Goal: Transaction & Acquisition: Purchase product/service

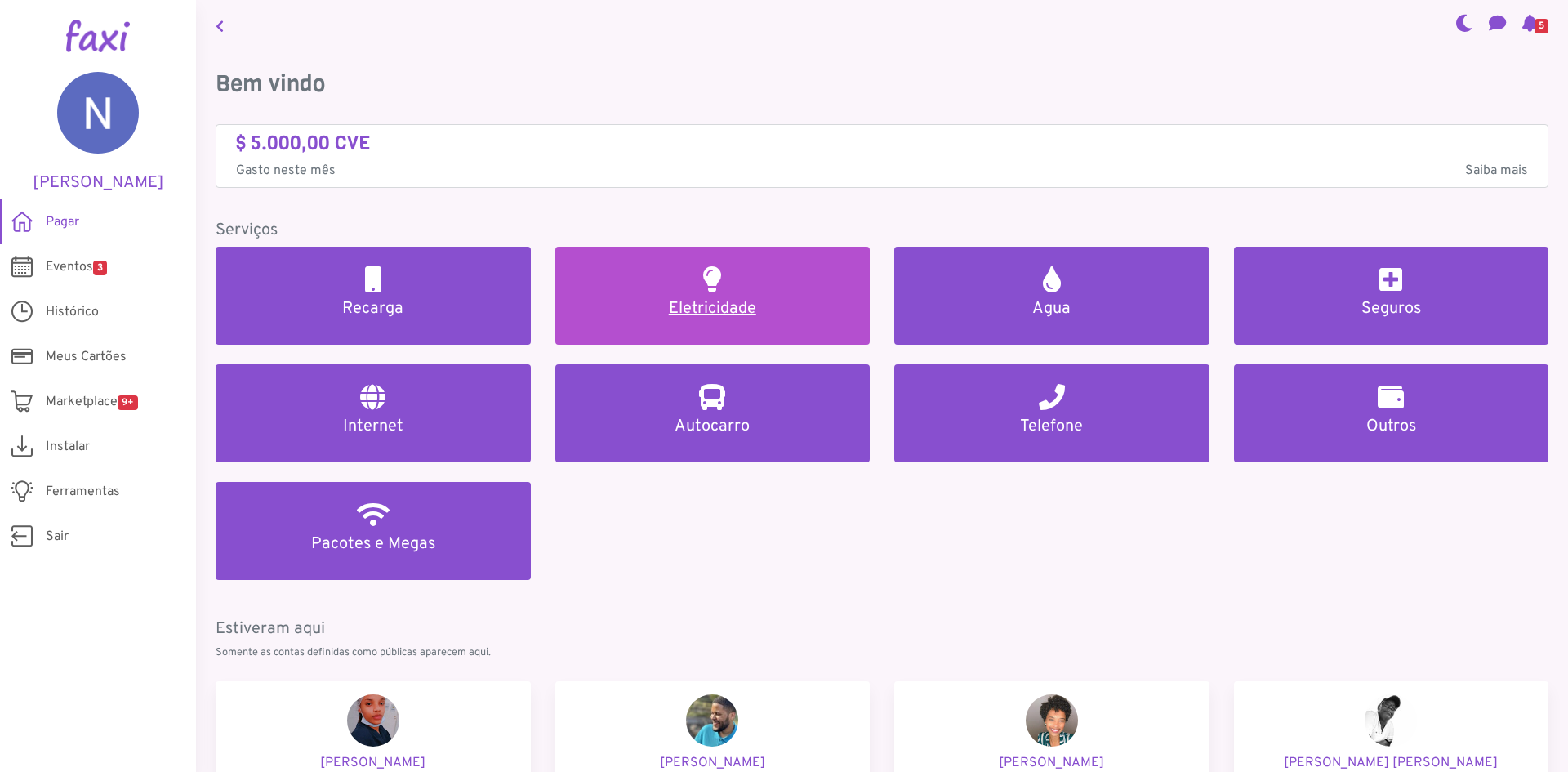
click at [726, 308] on h5 "Eletricidade" at bounding box center [713, 308] width 276 height 19
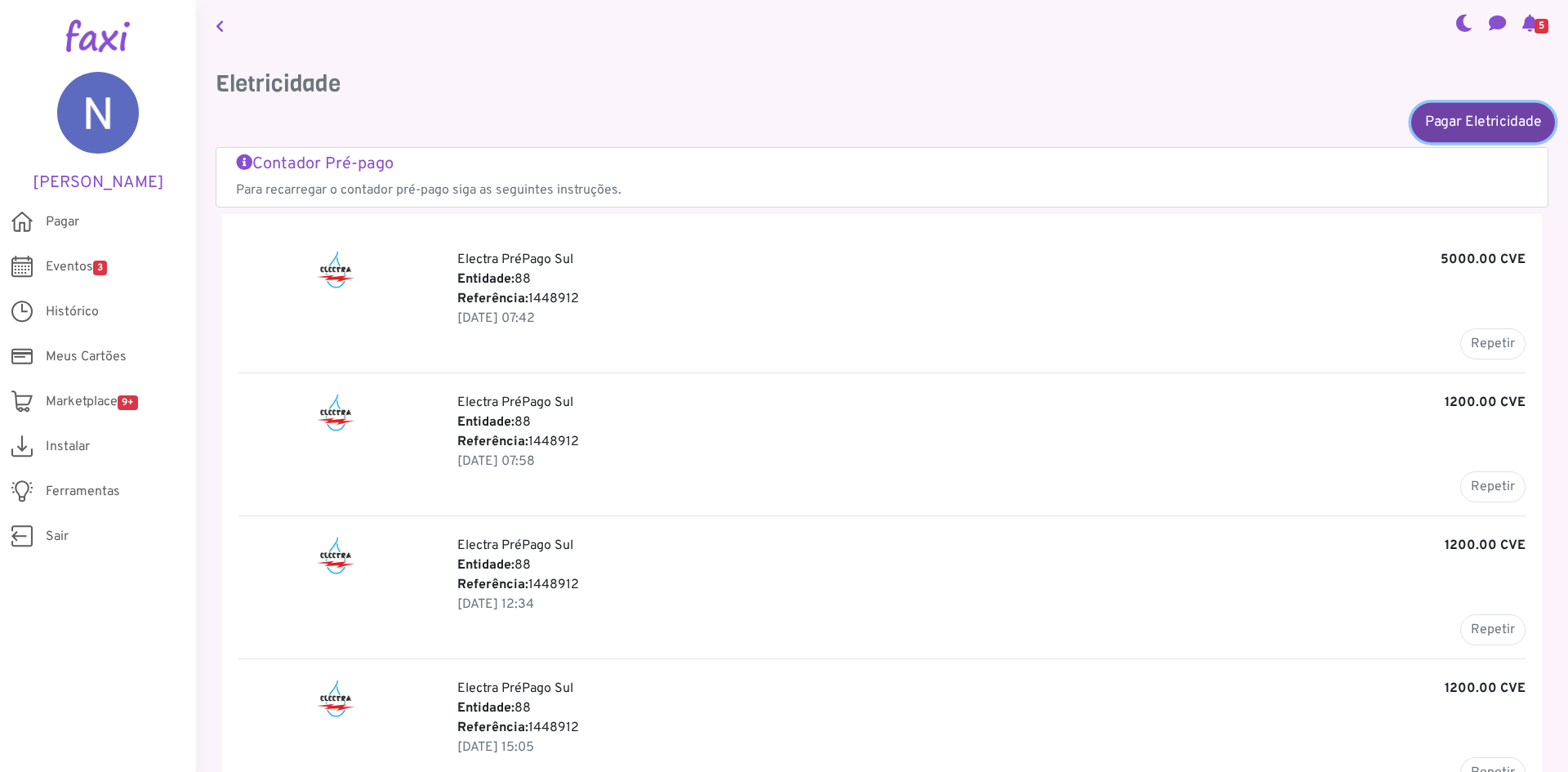
click at [1449, 115] on link "Pagar Eletricidade" at bounding box center [1483, 122] width 144 height 40
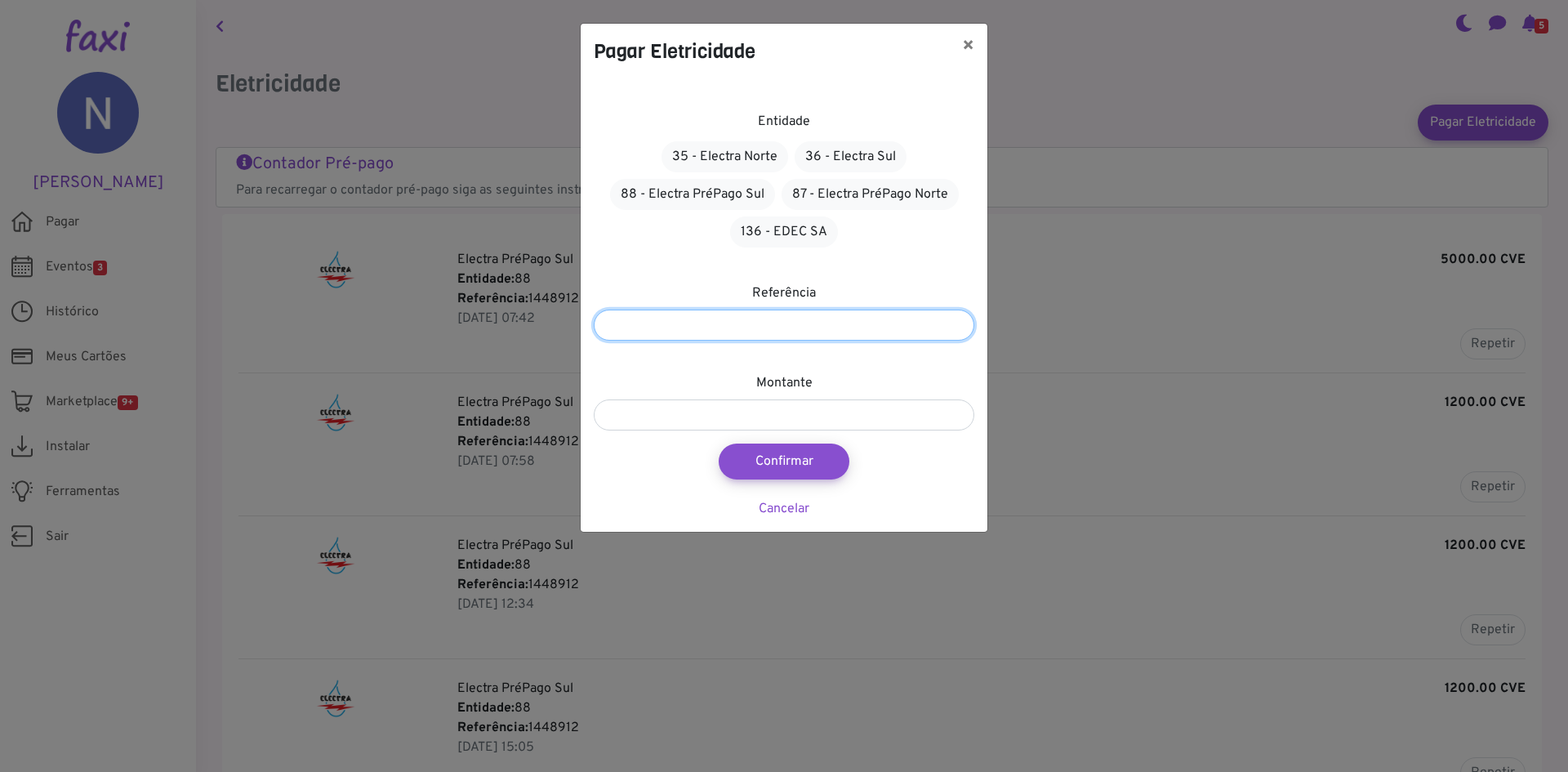
click at [797, 336] on input "number" at bounding box center [784, 324] width 381 height 31
type input "*******"
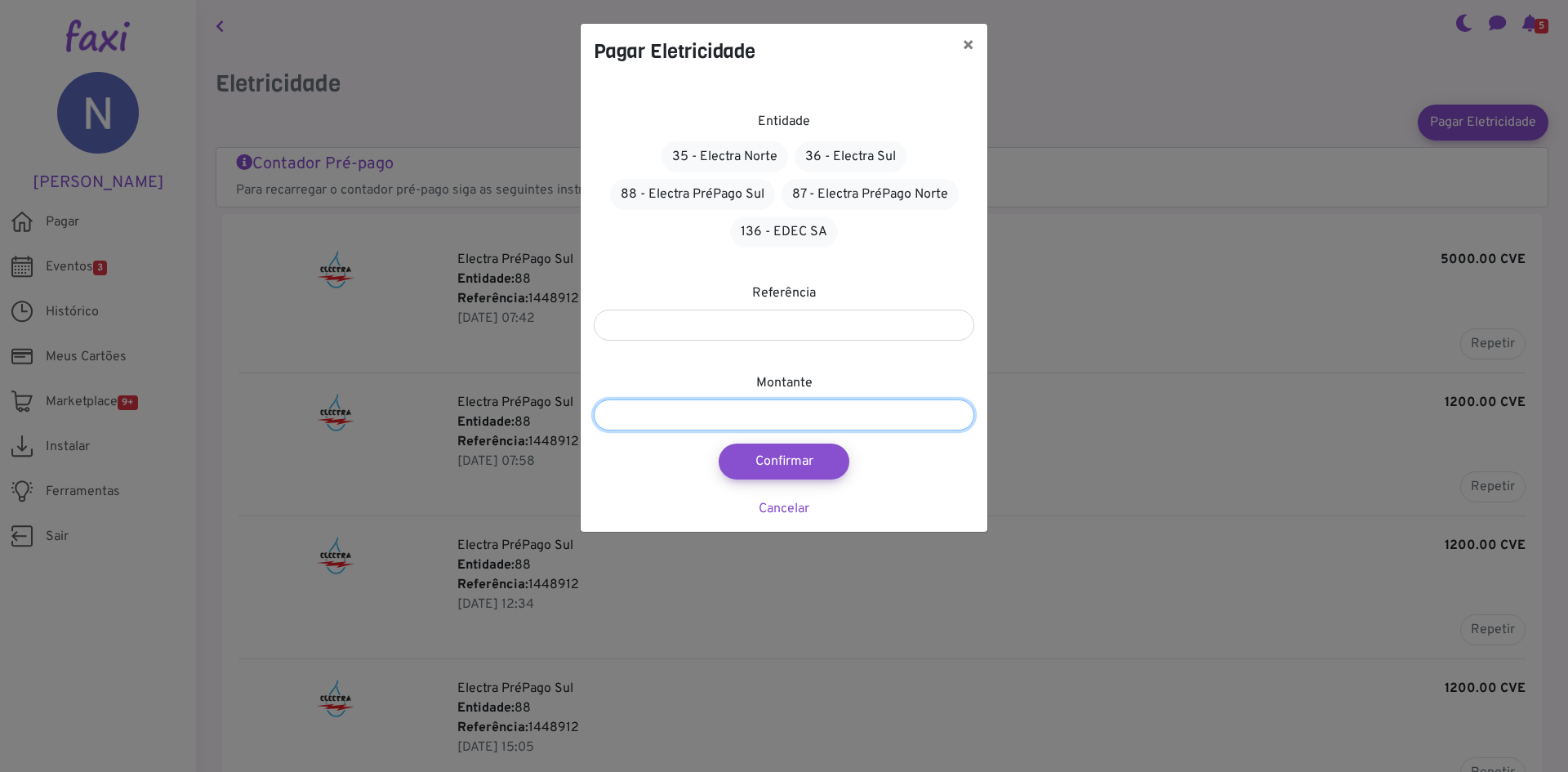
click at [780, 417] on input "number" at bounding box center [784, 414] width 381 height 31
type input "****"
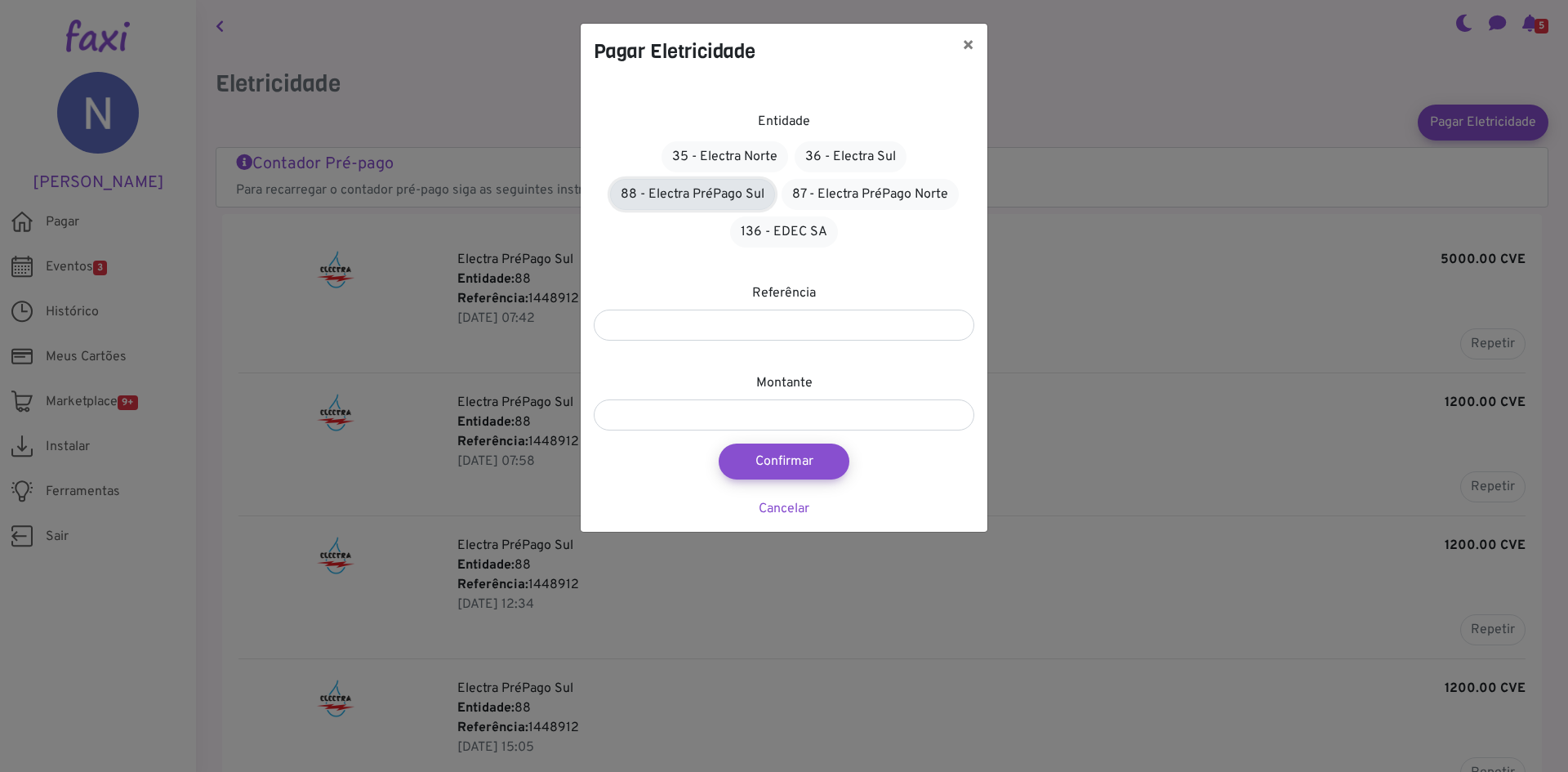
click at [720, 193] on link "88 - Electra PréPago Sul" at bounding box center [692, 194] width 165 height 31
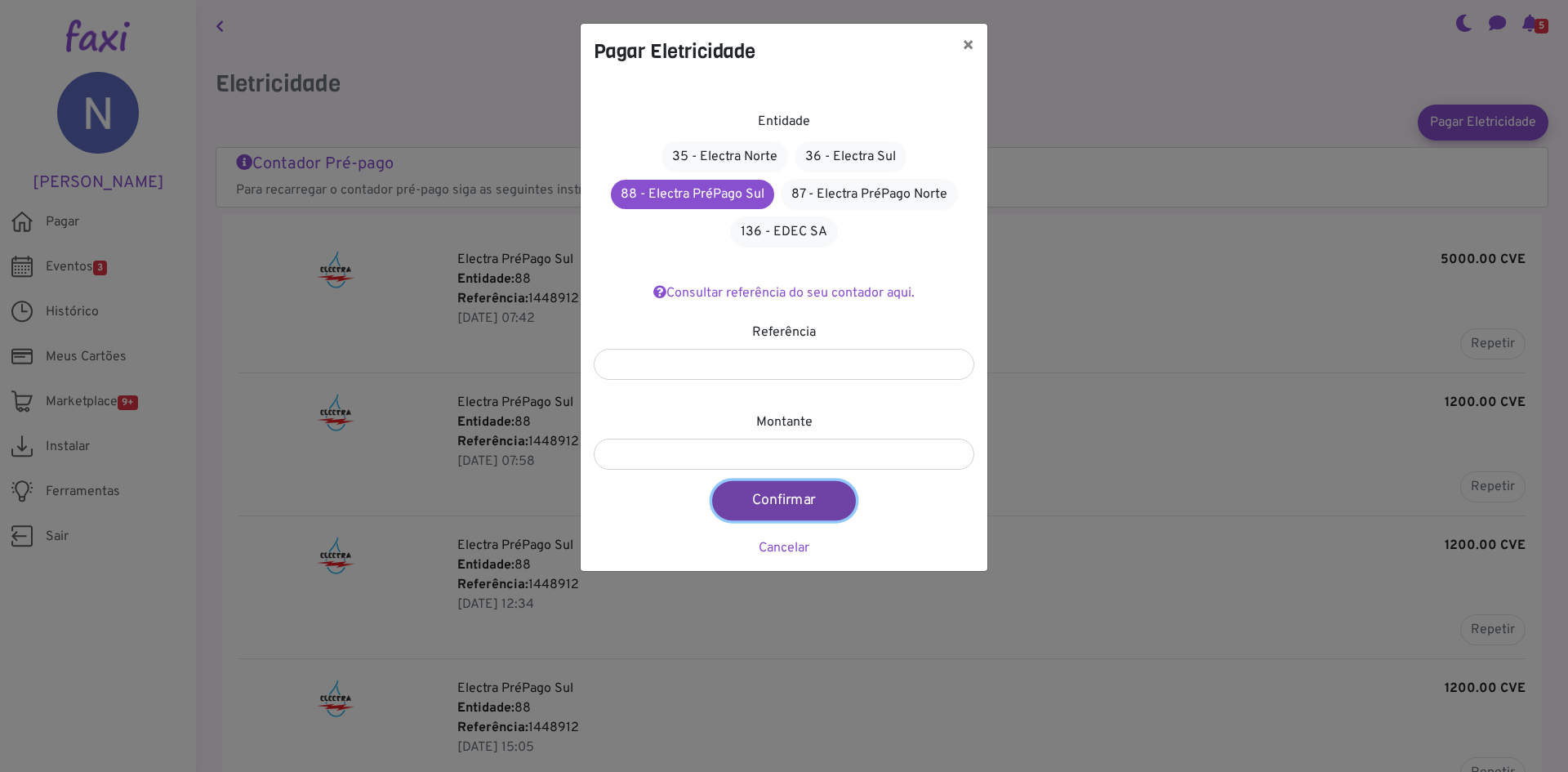
click at [768, 497] on button "Confirmar" at bounding box center [784, 501] width 144 height 40
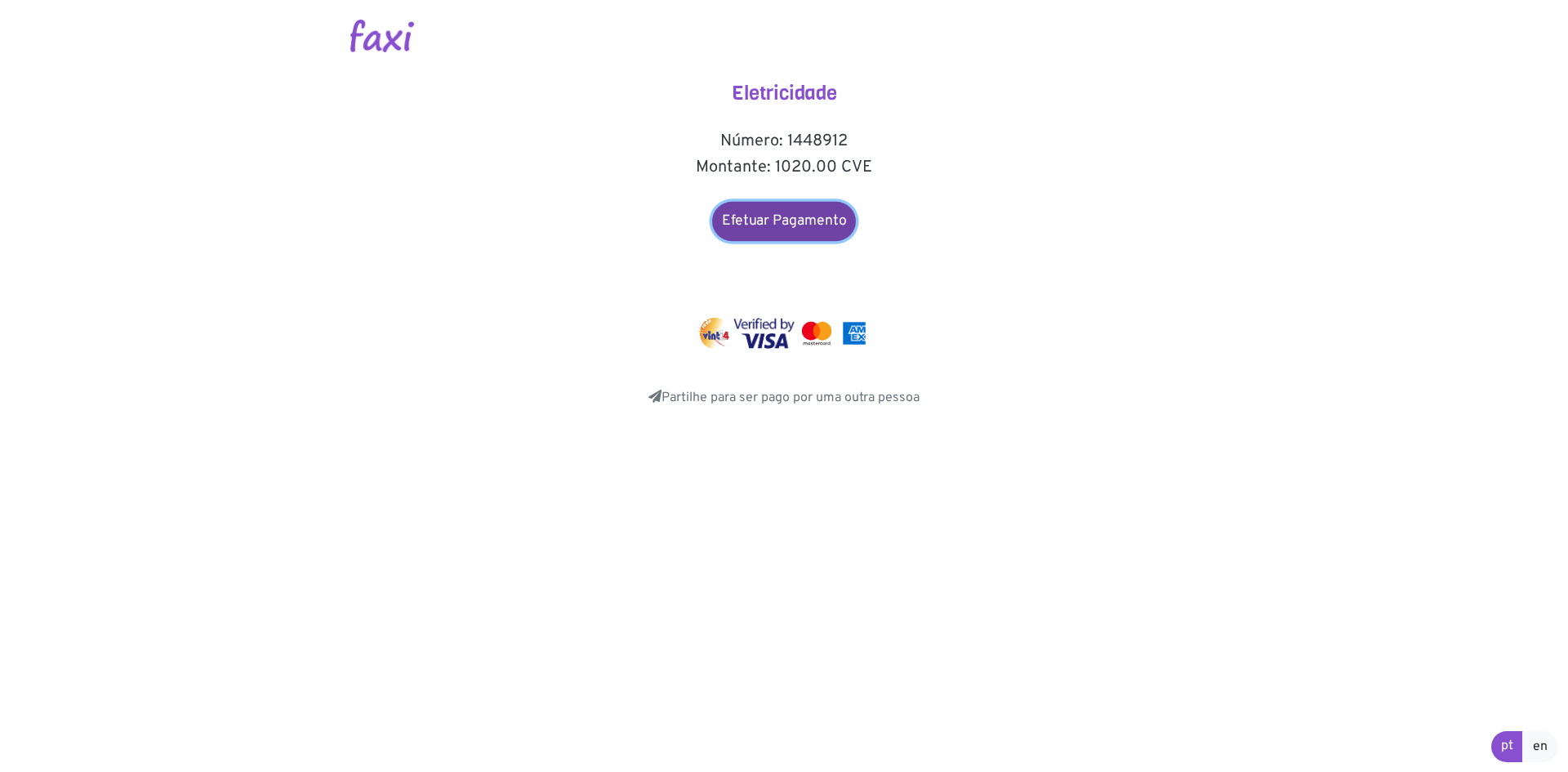
click at [822, 214] on link "Efetuar Pagamento" at bounding box center [784, 221] width 144 height 40
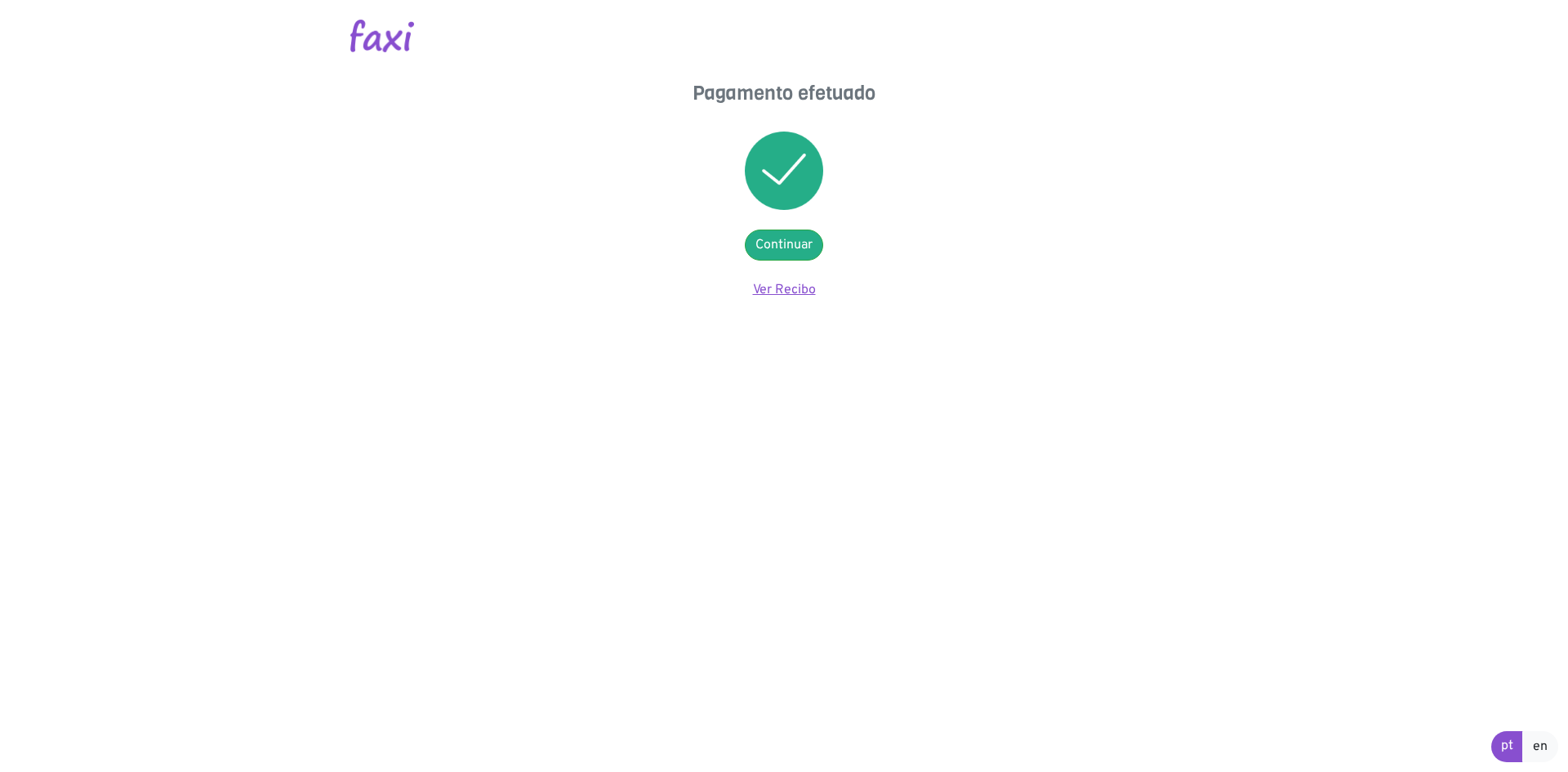
click at [799, 288] on link "Ver Recibo" at bounding box center [784, 290] width 63 height 17
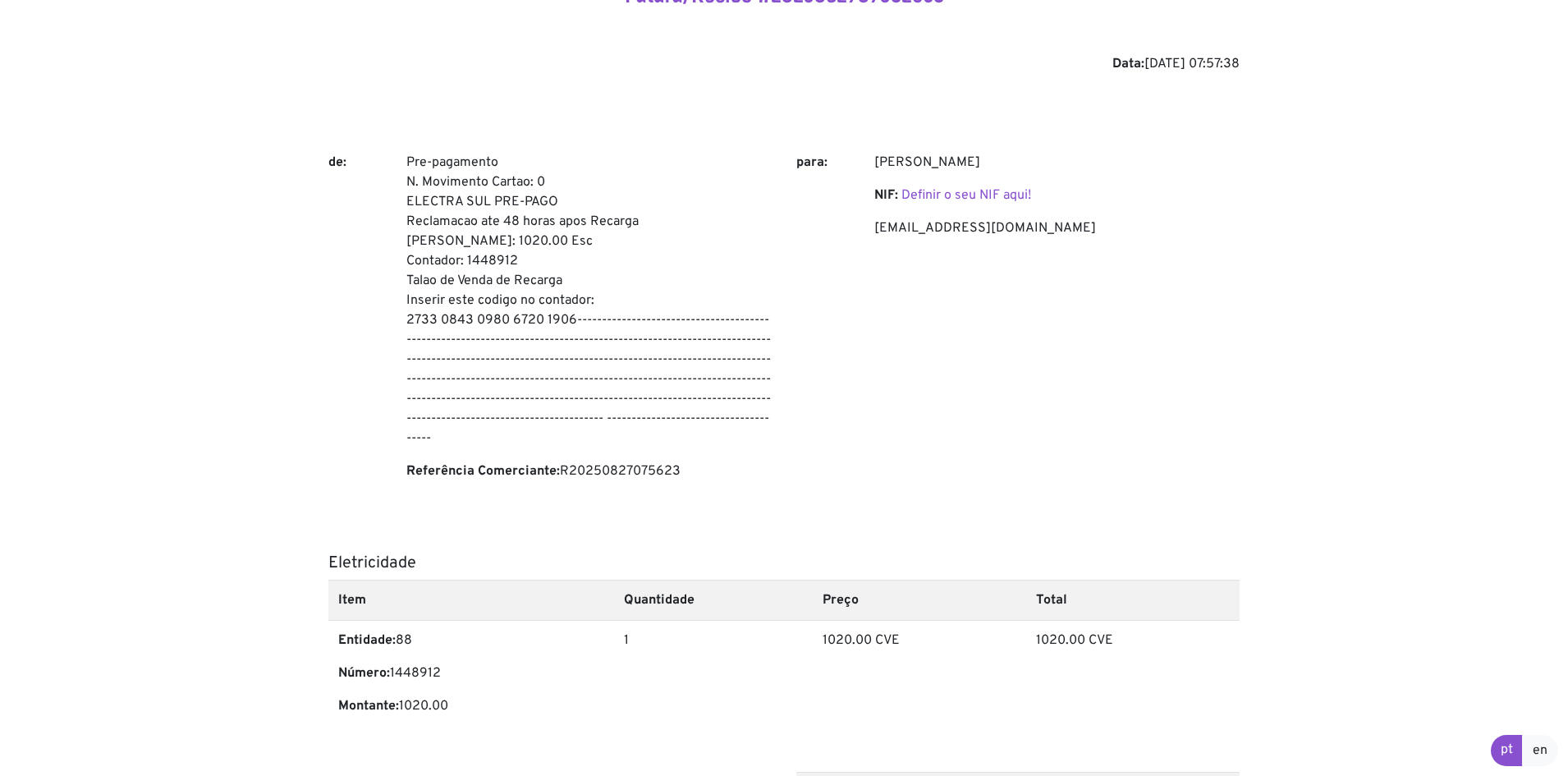
scroll to position [275, 0]
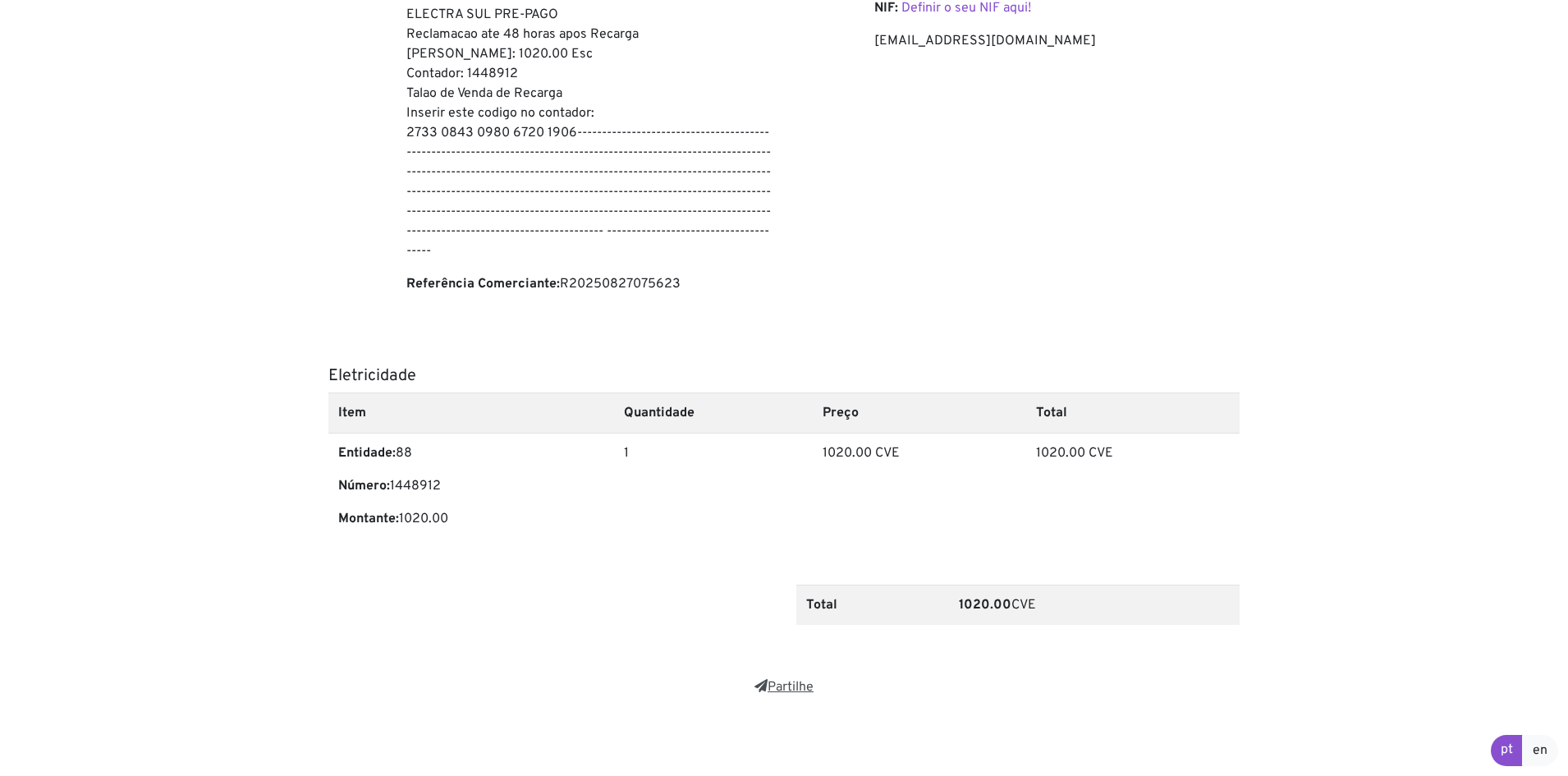
click at [778, 692] on link "Partilhe" at bounding box center [784, 687] width 59 height 17
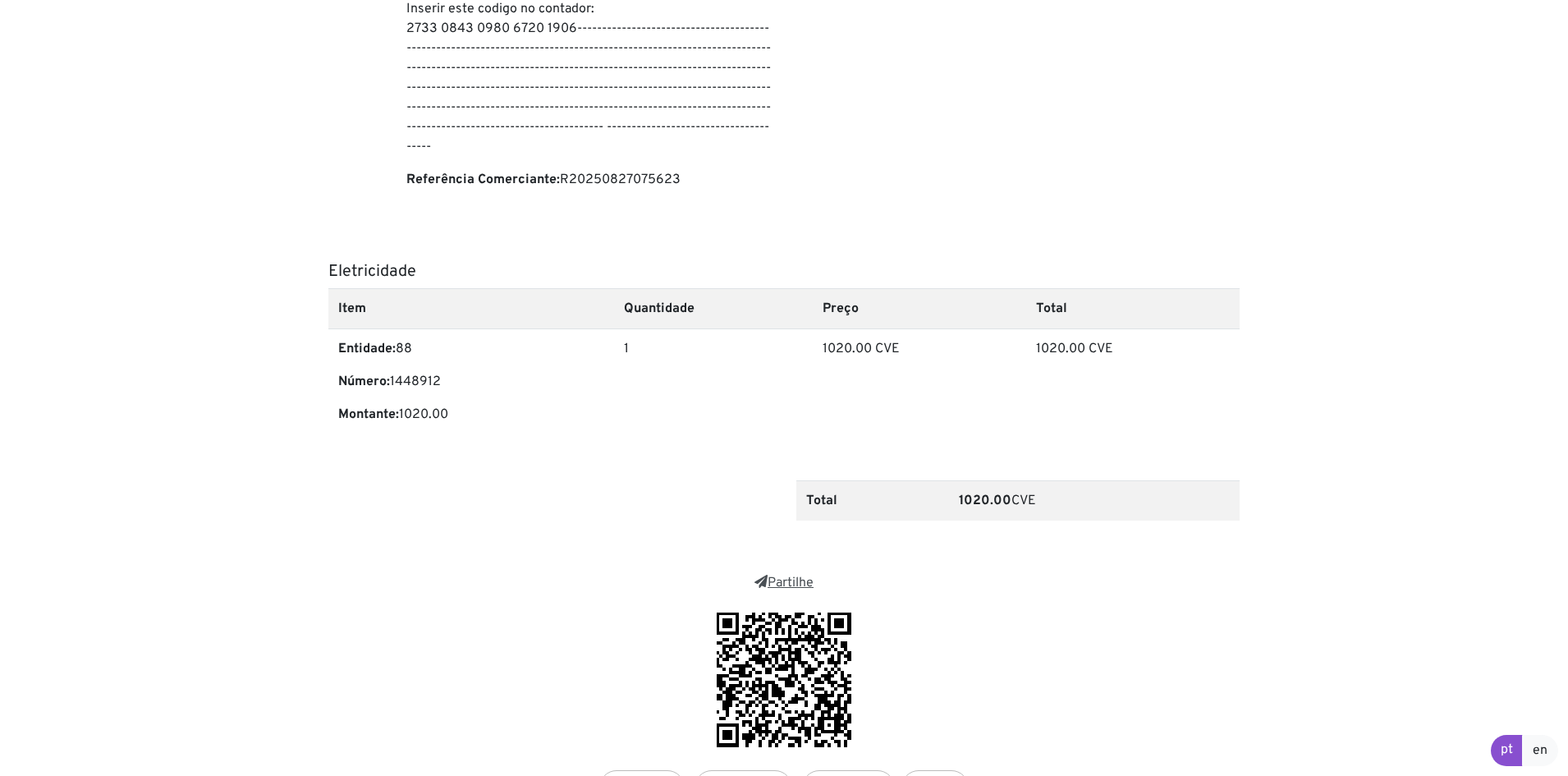
scroll to position [491, 0]
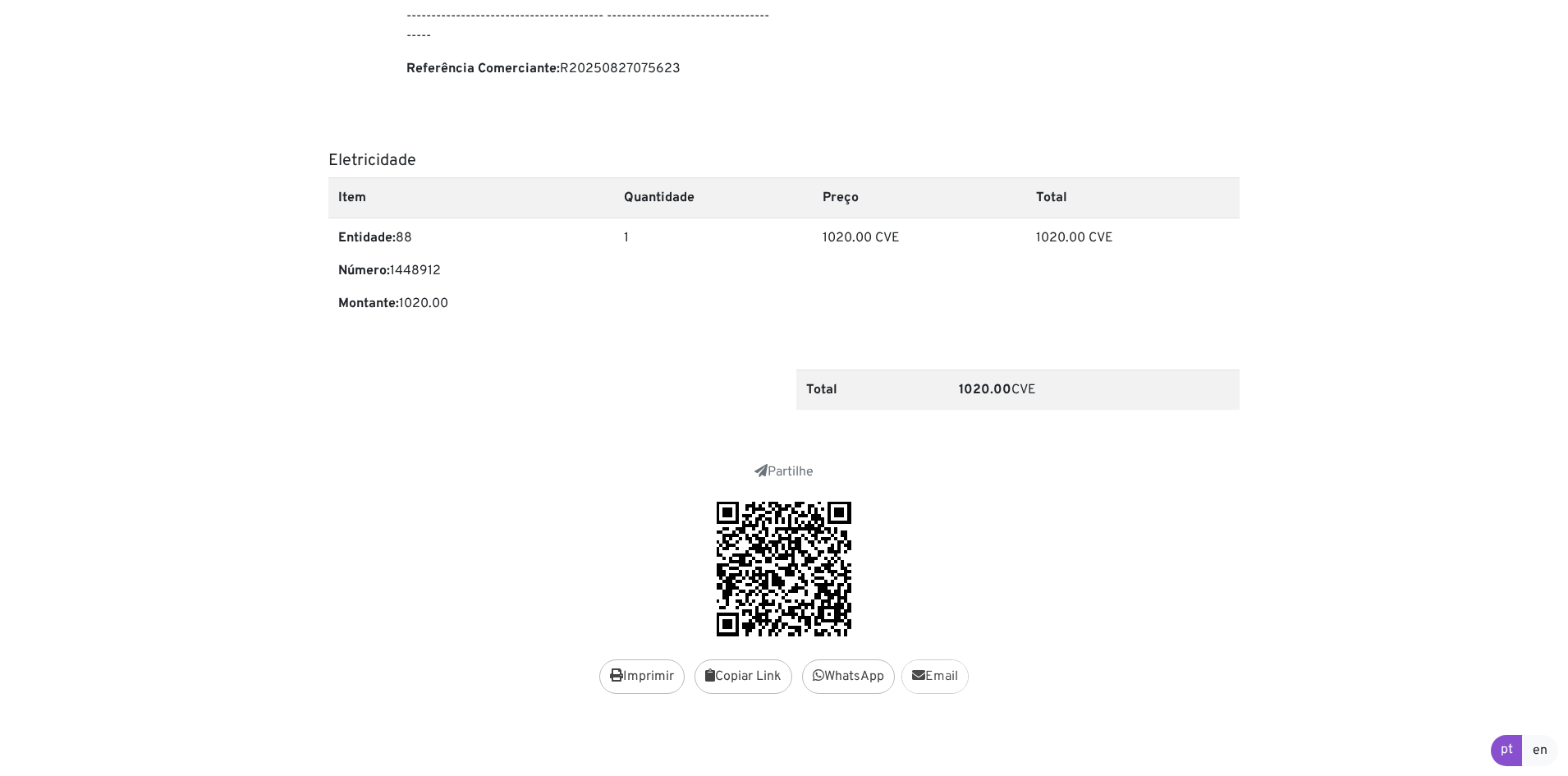
click at [932, 672] on link "Email" at bounding box center [935, 677] width 67 height 35
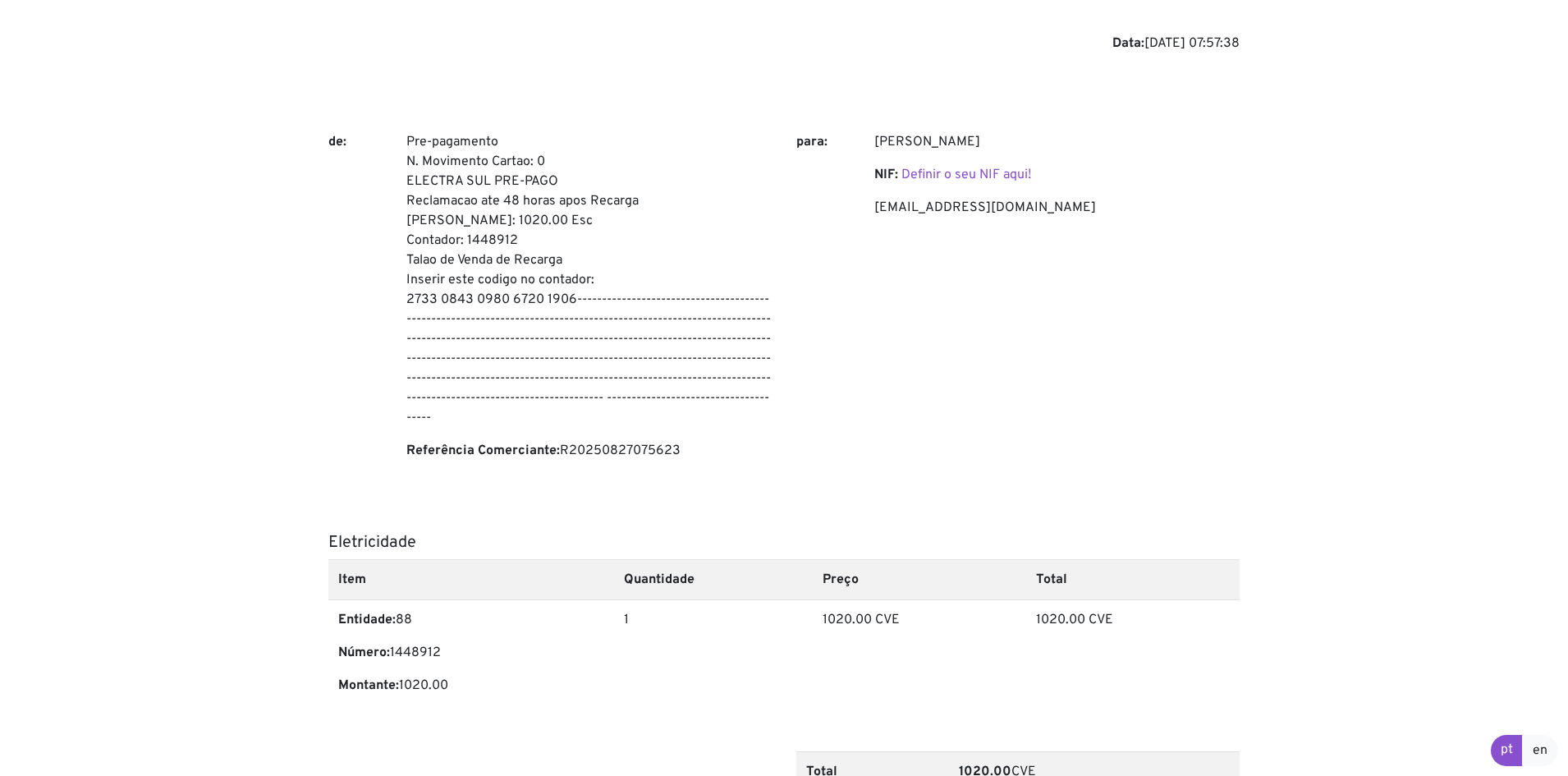
scroll to position [80, 0]
